Goal: Task Accomplishment & Management: Manage account settings

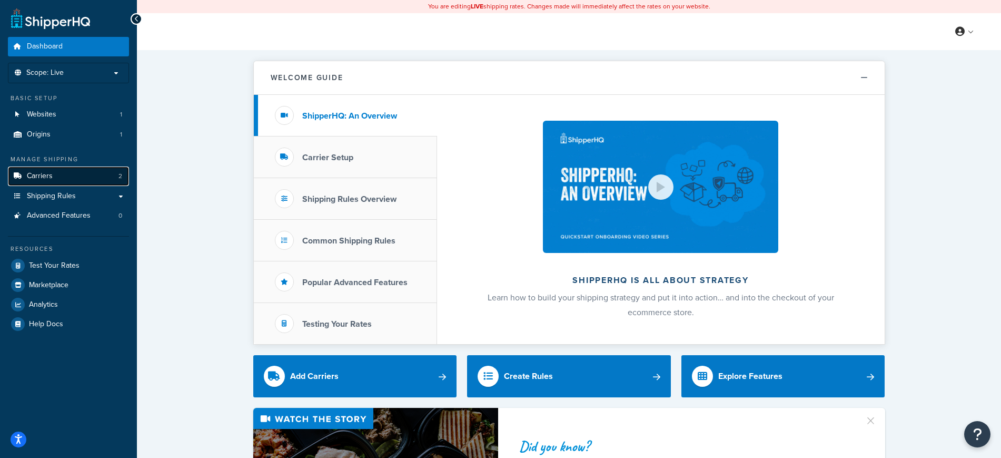
click at [103, 176] on link "Carriers 2" at bounding box center [68, 175] width 121 height 19
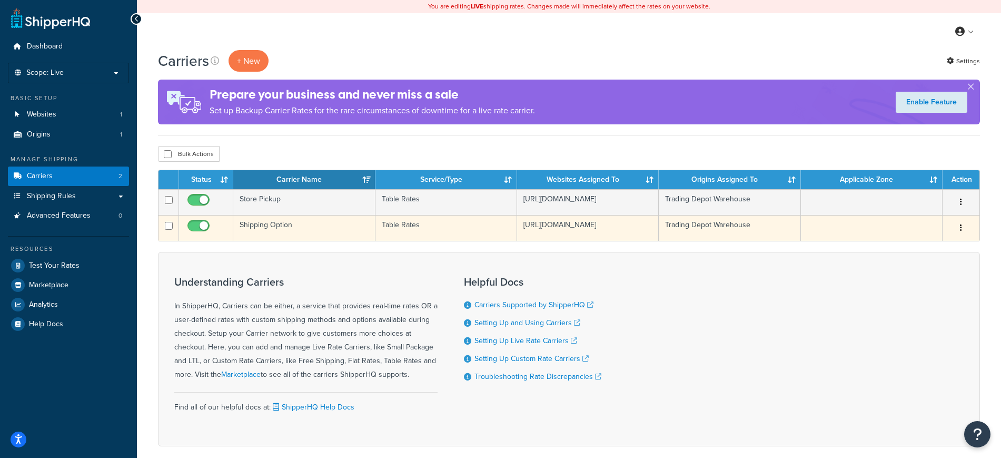
click at [312, 232] on td "Shipping Option" at bounding box center [304, 228] width 142 height 26
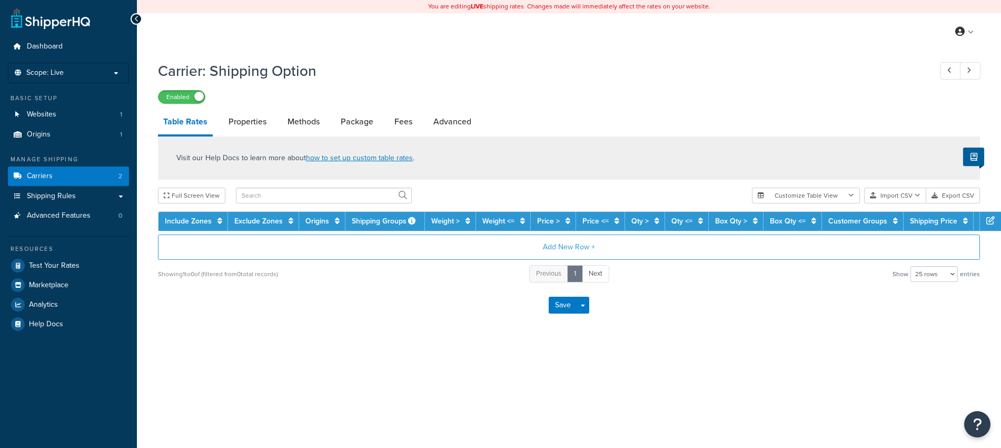
select select "25"
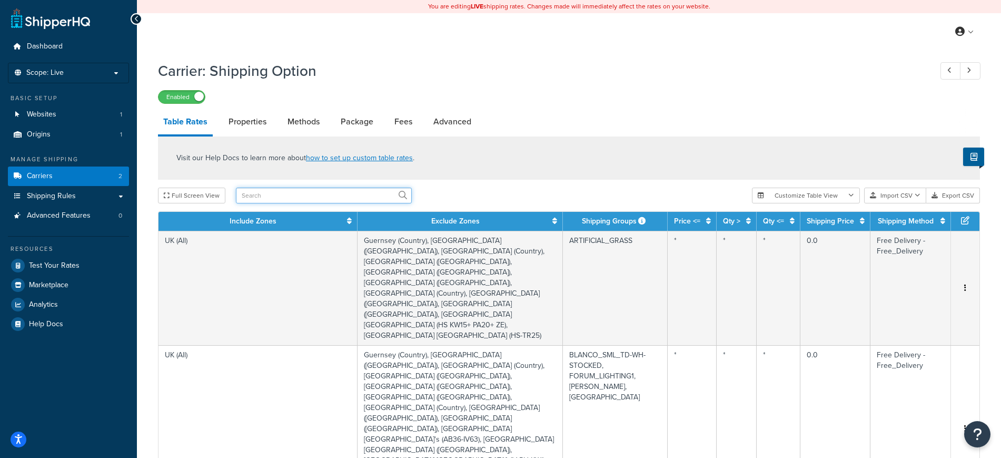
click at [288, 195] on input "text" at bounding box center [324, 196] width 176 height 16
type input "smiths"
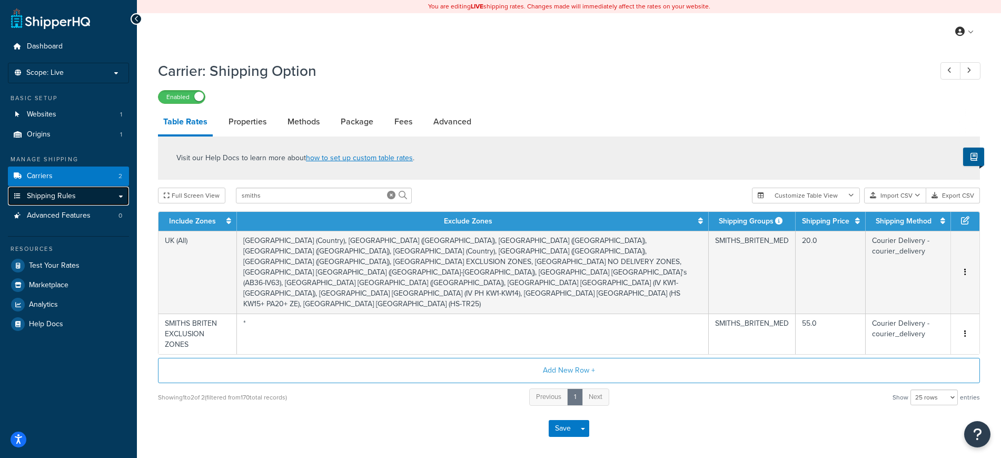
click at [95, 193] on link "Shipping Rules" at bounding box center [68, 195] width 121 height 19
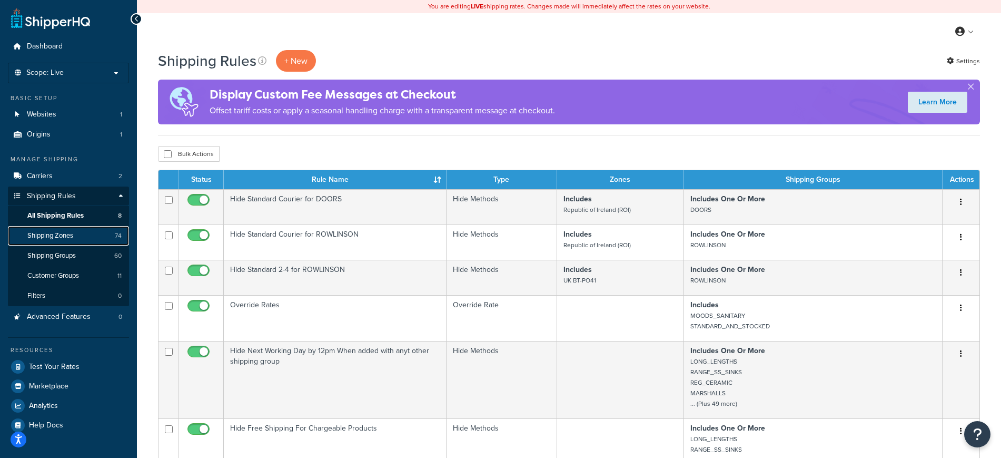
click at [90, 231] on link "Shipping Zones 74" at bounding box center [68, 235] width 121 height 19
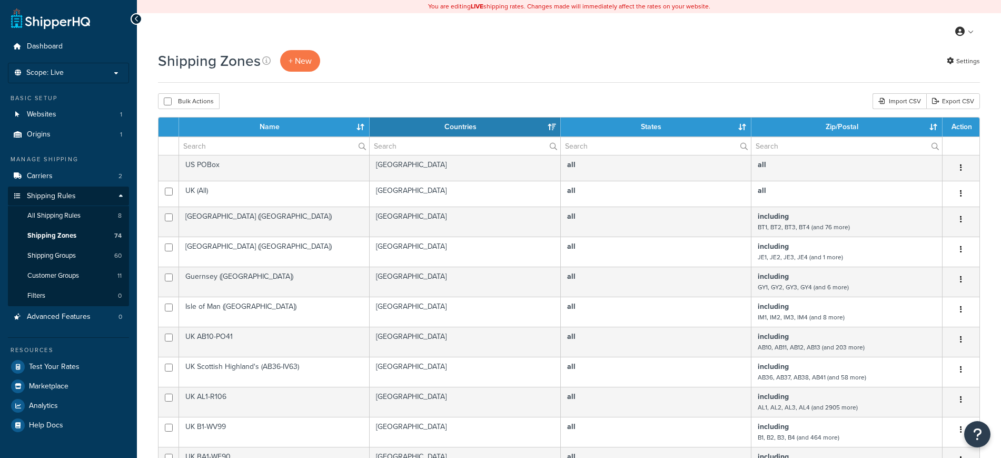
select select "15"
click at [220, 145] on input "text" at bounding box center [274, 146] width 190 height 18
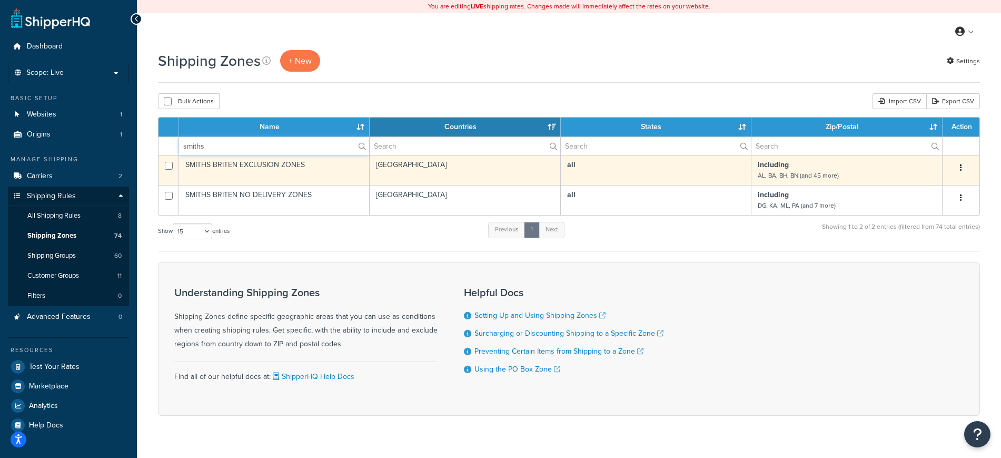
type input "smiths"
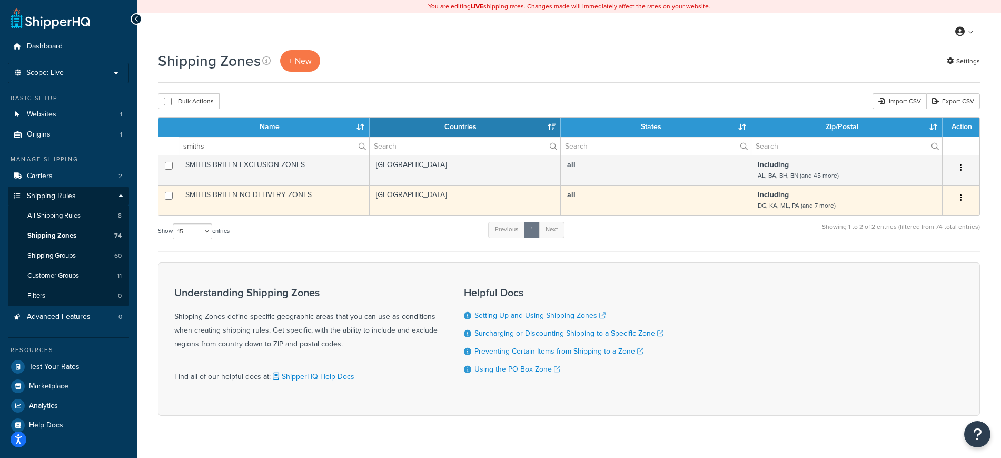
click at [290, 189] on td "SMITHS BRITEN NO DELIVERY ZONES" at bounding box center [274, 200] width 191 height 30
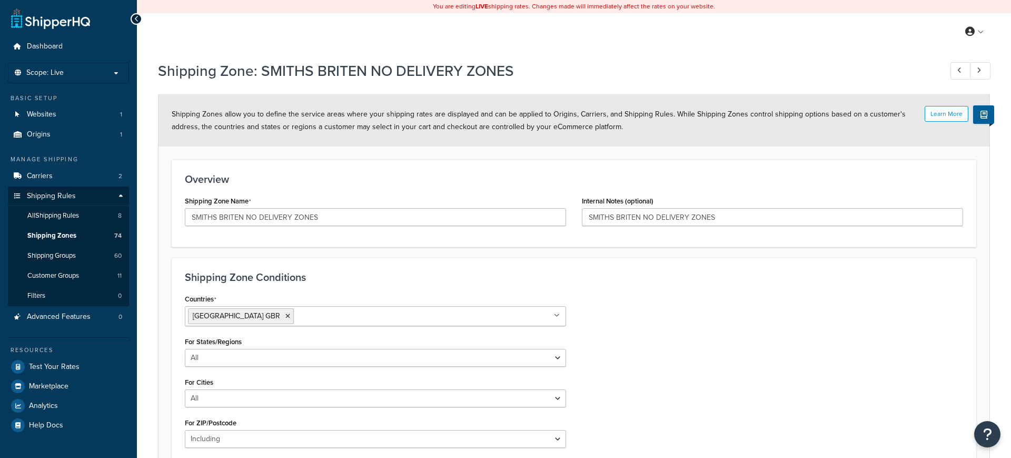
select select "including"
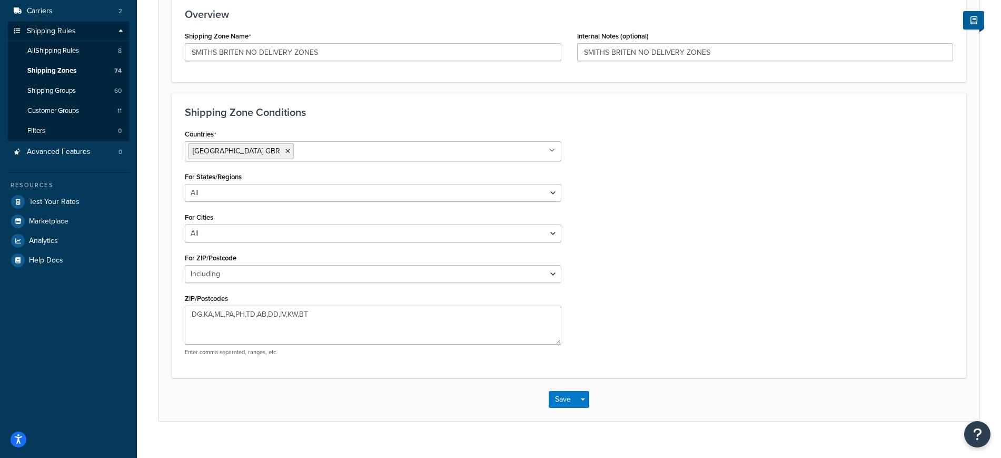
scroll to position [181, 0]
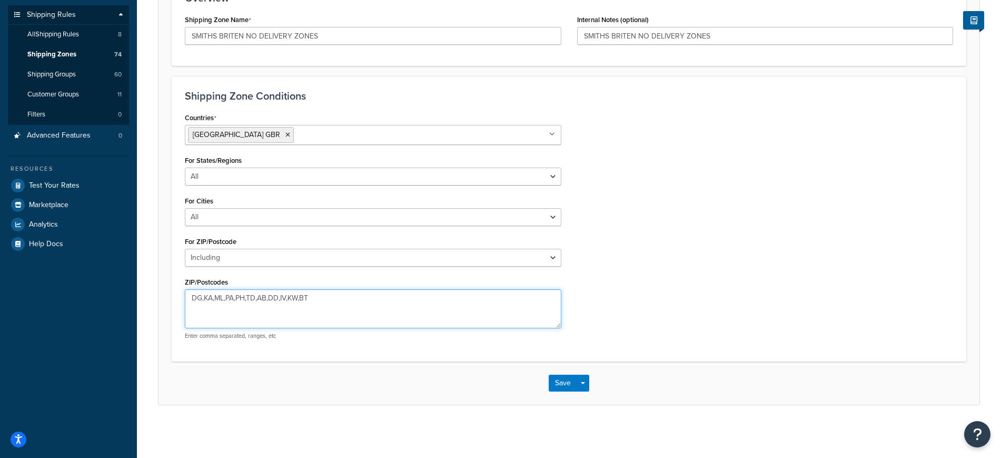
click at [204, 296] on textarea "DG,KA,ML,PA,PH,TD,AB,DD,IV,KW,BT" at bounding box center [373, 308] width 377 height 39
type textarea "KA,ML,PA,PH,TD,AB,DD,IV,KW,BT"
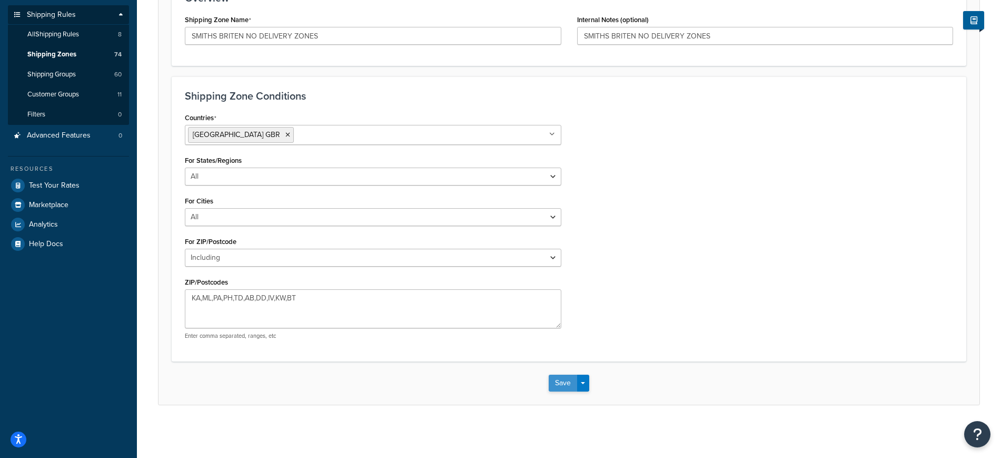
click at [562, 384] on button "Save" at bounding box center [563, 383] width 28 height 17
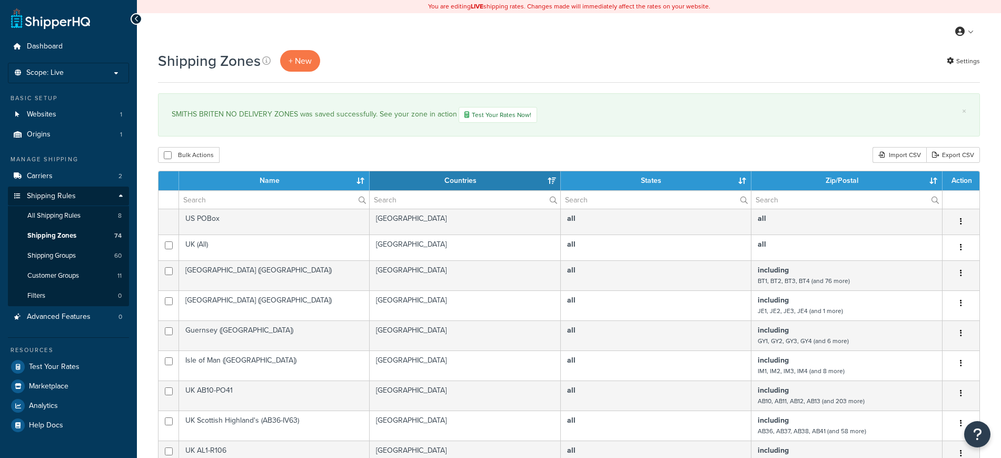
select select "15"
click at [569, 68] on div "Shipping Zones + New Settings" at bounding box center [569, 61] width 822 height 22
